Goal: Transaction & Acquisition: Purchase product/service

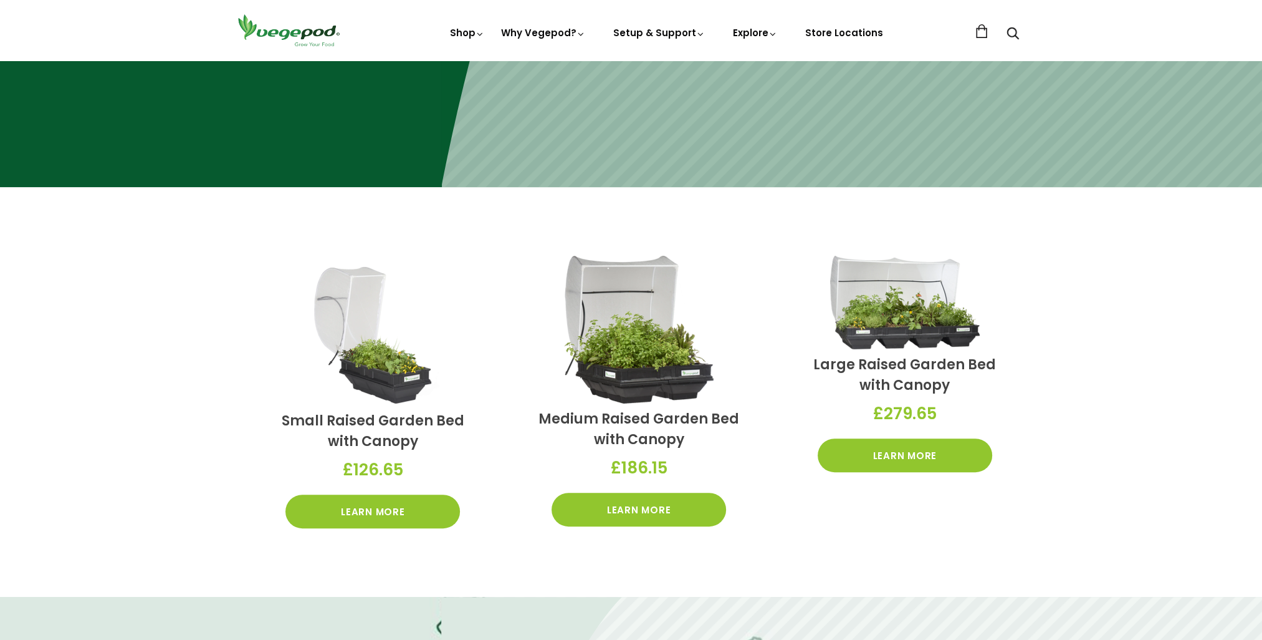
scroll to position [499, 0]
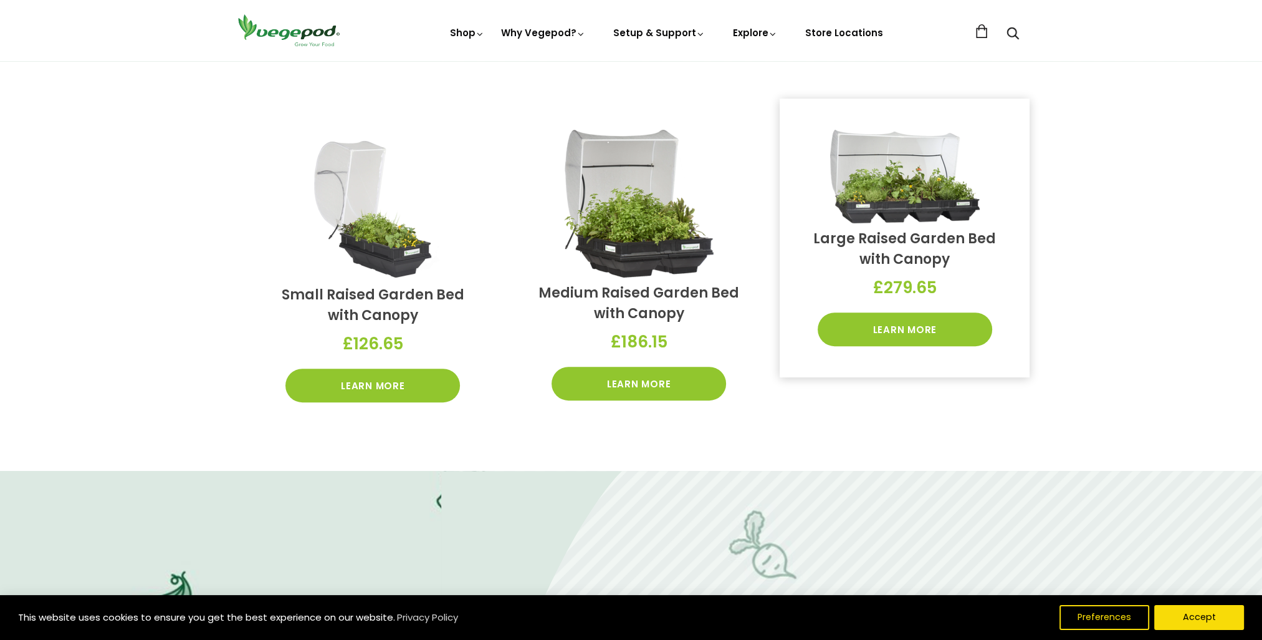
click at [905, 241] on link "Large Raised Garden Bed with Canopy" at bounding box center [905, 249] width 183 height 40
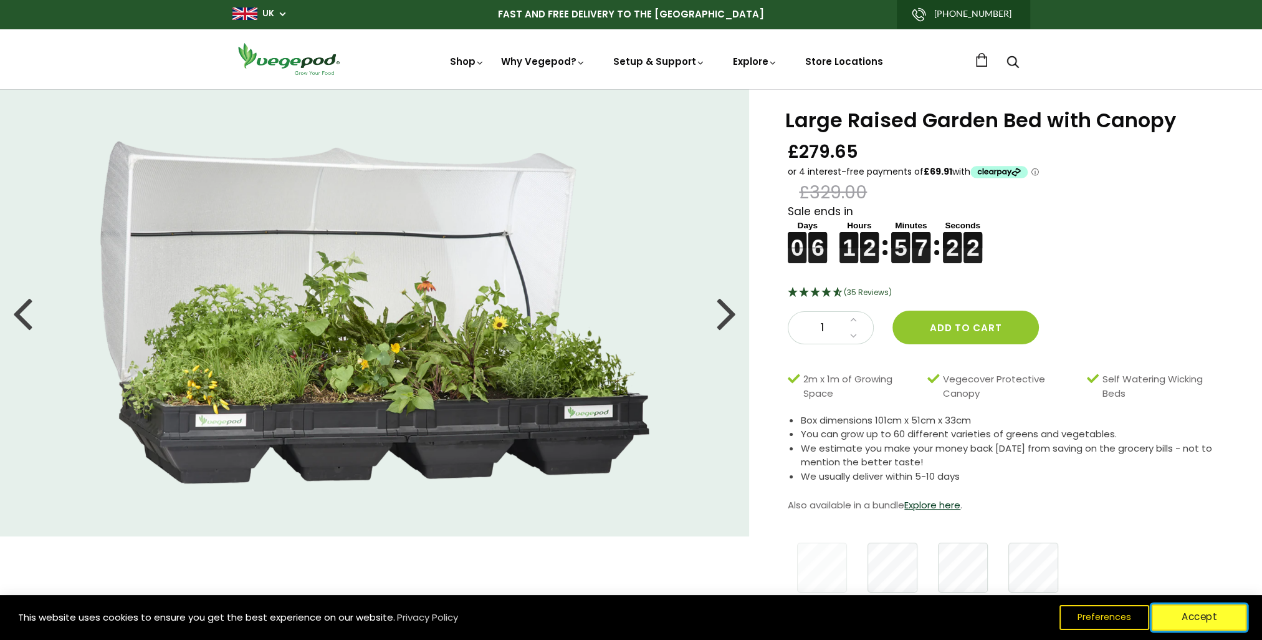
click at [1182, 619] on button "Accept" at bounding box center [1199, 617] width 95 height 26
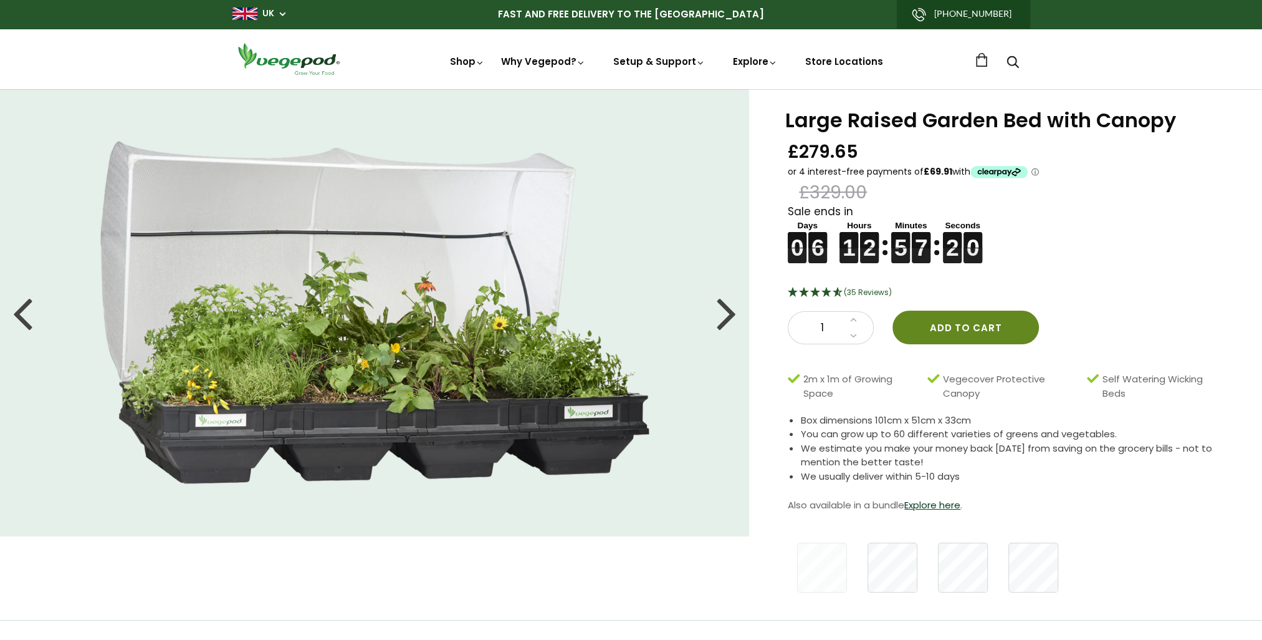
click at [950, 332] on button "Add to cart" at bounding box center [966, 327] width 147 height 34
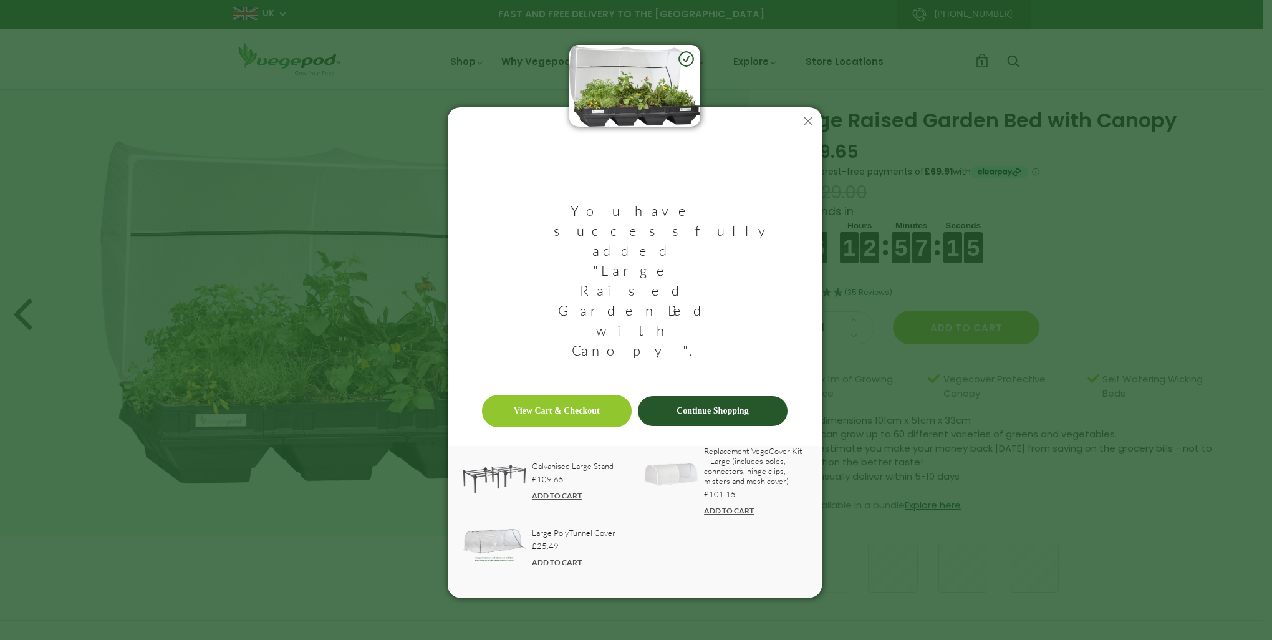
click at [562, 491] on link "ADD TO CART" at bounding box center [557, 495] width 50 height 9
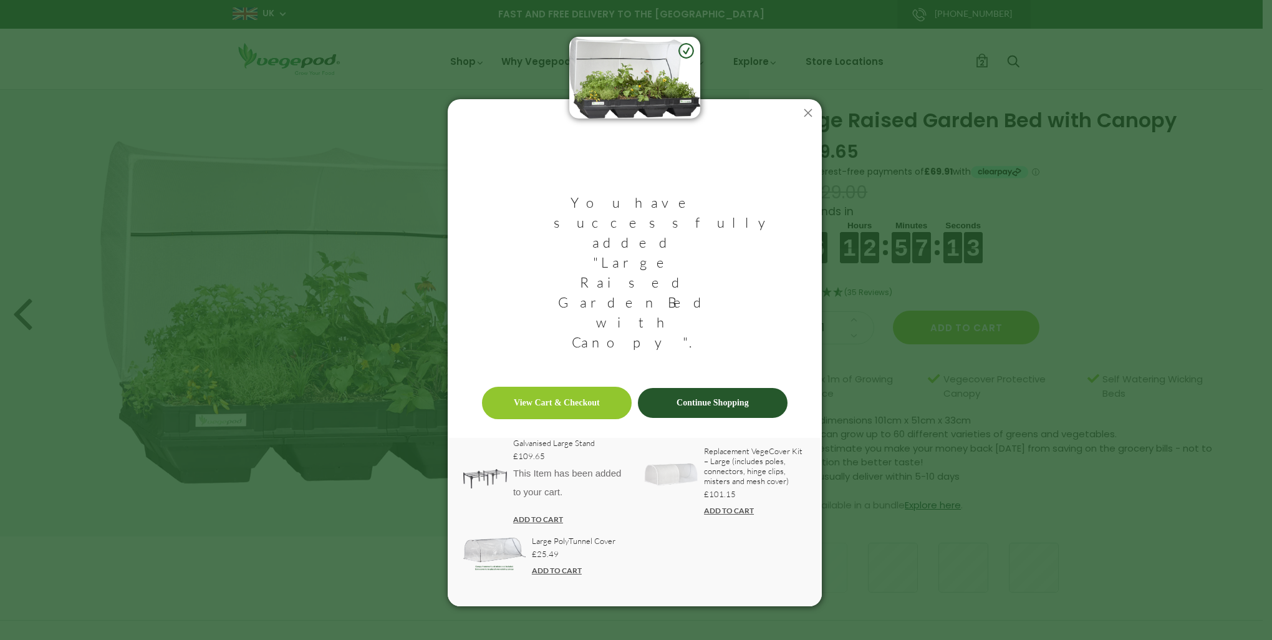
click at [607, 387] on link "View Cart & Checkout" at bounding box center [557, 403] width 150 height 32
